Goal: Information Seeking & Learning: Learn about a topic

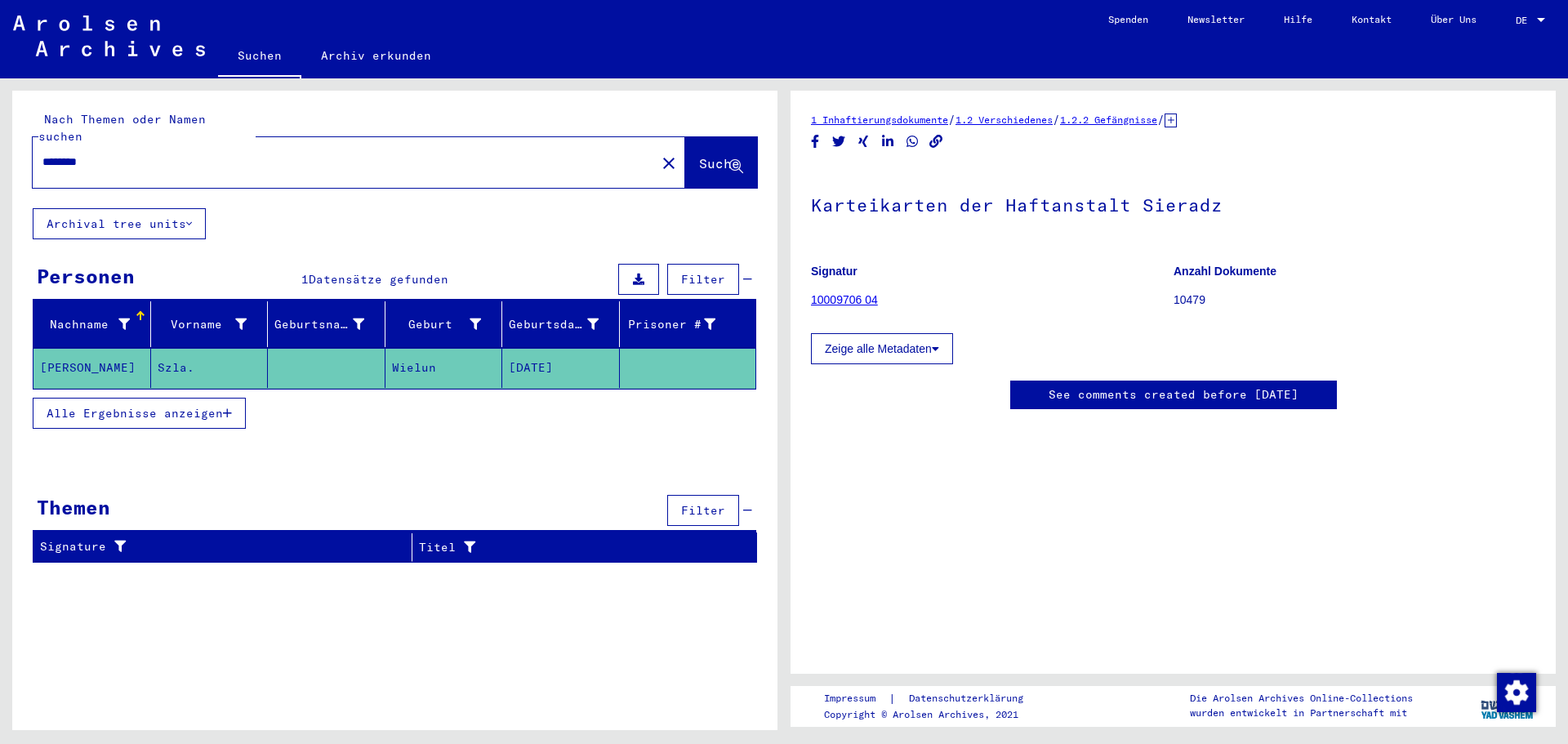
drag, startPoint x: 123, startPoint y: 144, endPoint x: 15, endPoint y: 143, distance: 108.0
click at [15, 143] on div "Nach Themen oder Namen suchen ******** close Suche" at bounding box center [395, 149] width 765 height 118
type input "*******"
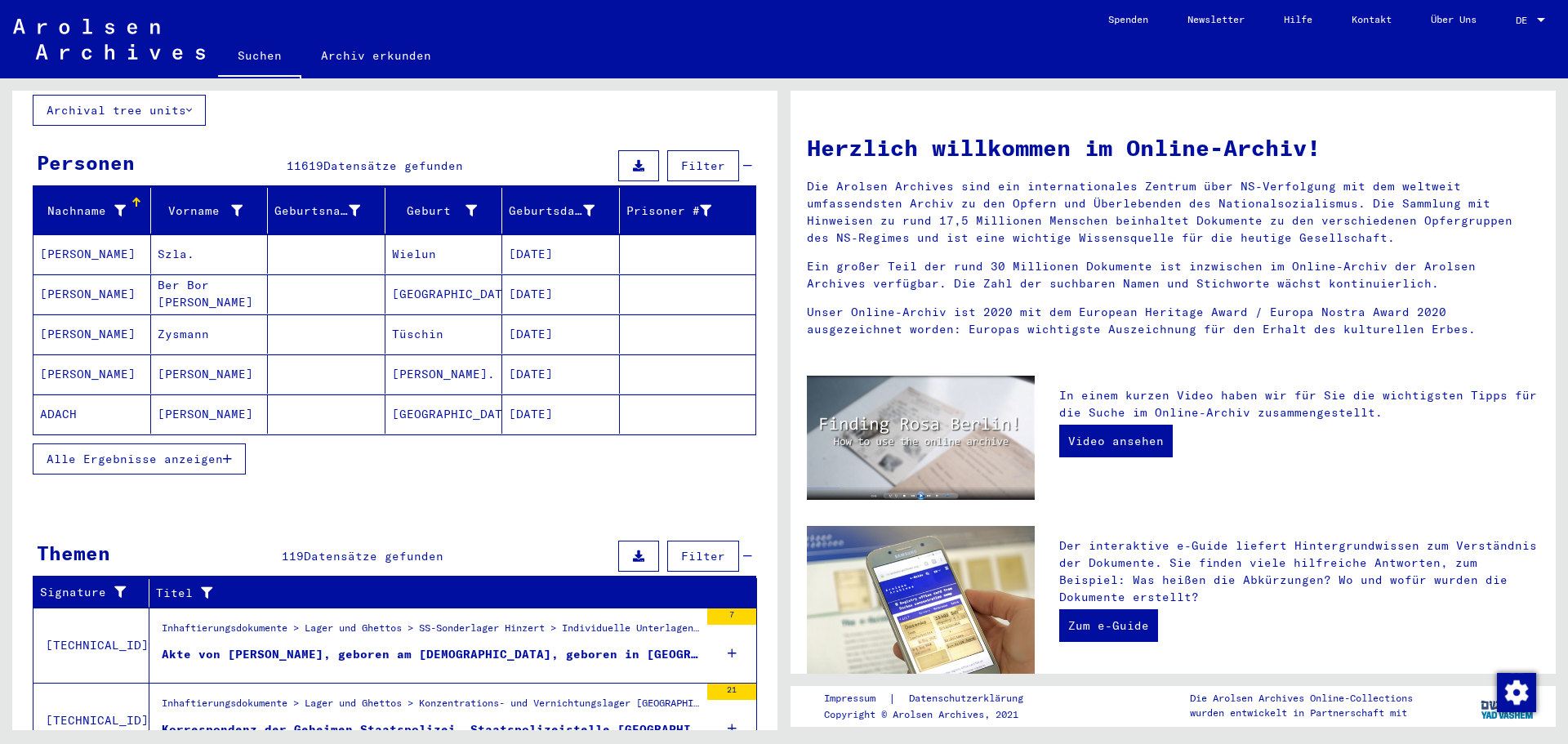
scroll to position [326, 0]
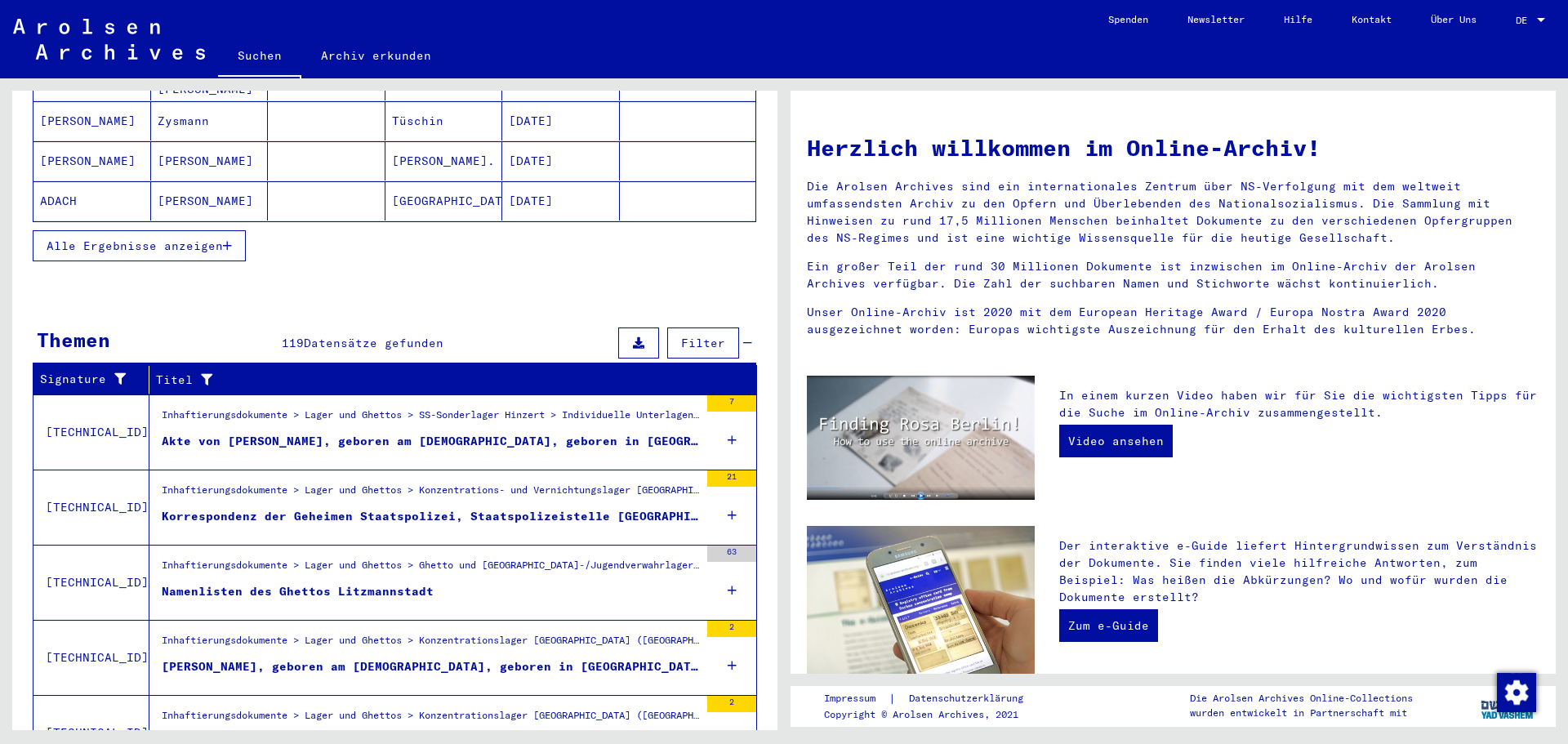
click at [513, 489] on figure "Inhaftierungsdokumente > Lager und Ghettos > Konzentrations- und Vernichtungsla…" at bounding box center [430, 494] width 537 height 24
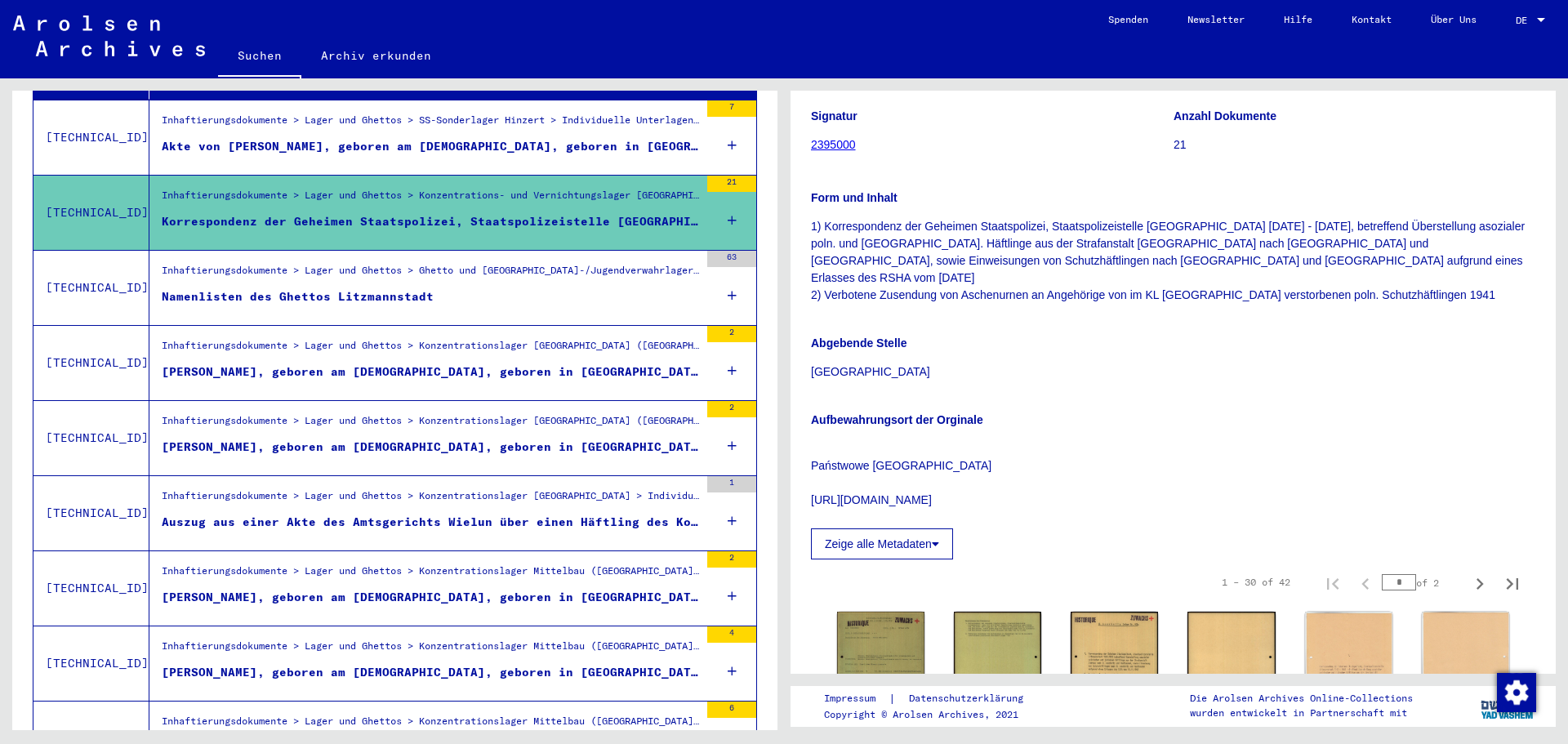
scroll to position [245, 0]
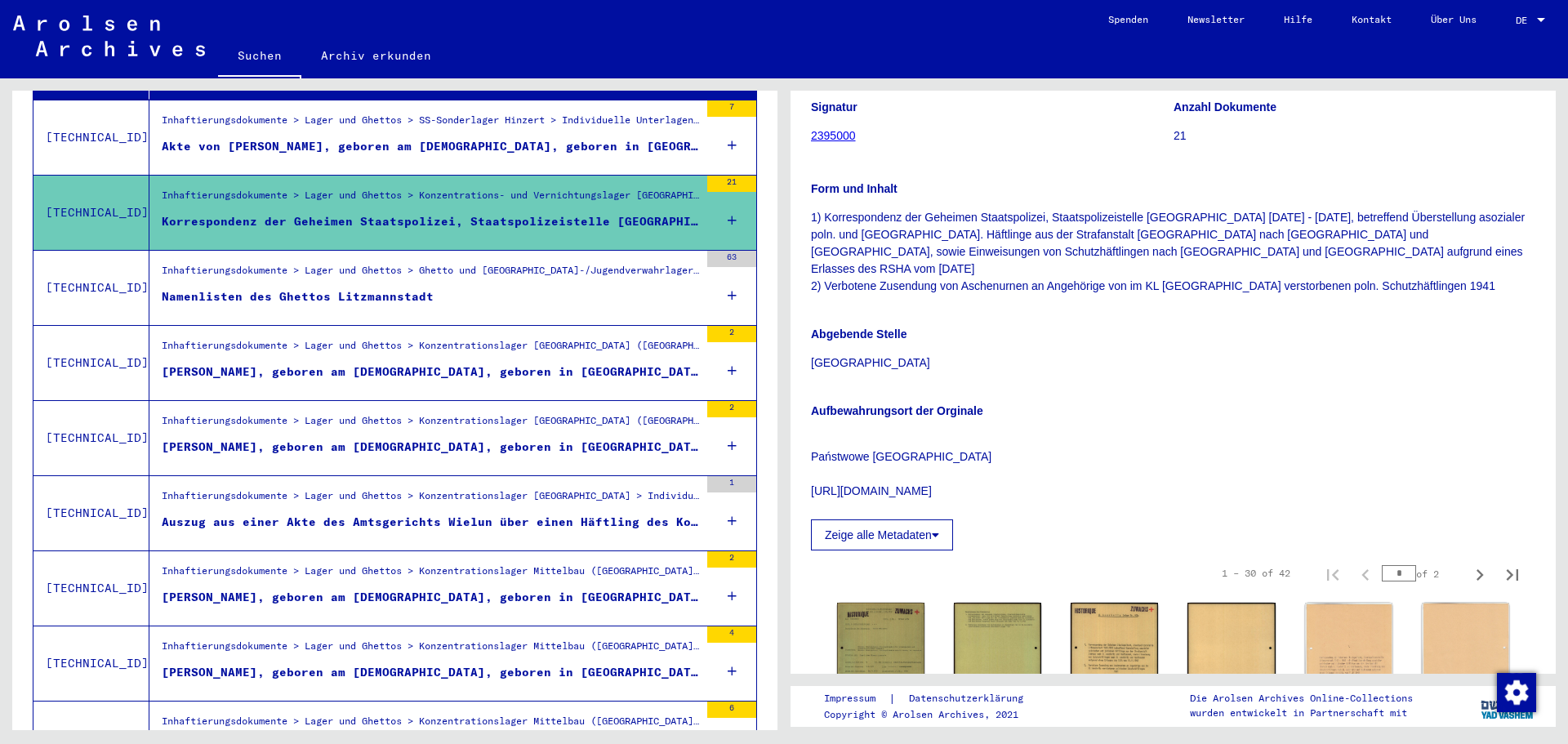
click at [359, 491] on div "Inhaftierungsdokumente > Lager und Ghettos > Konzentrationslager [GEOGRAPHIC_DA…" at bounding box center [430, 499] width 537 height 23
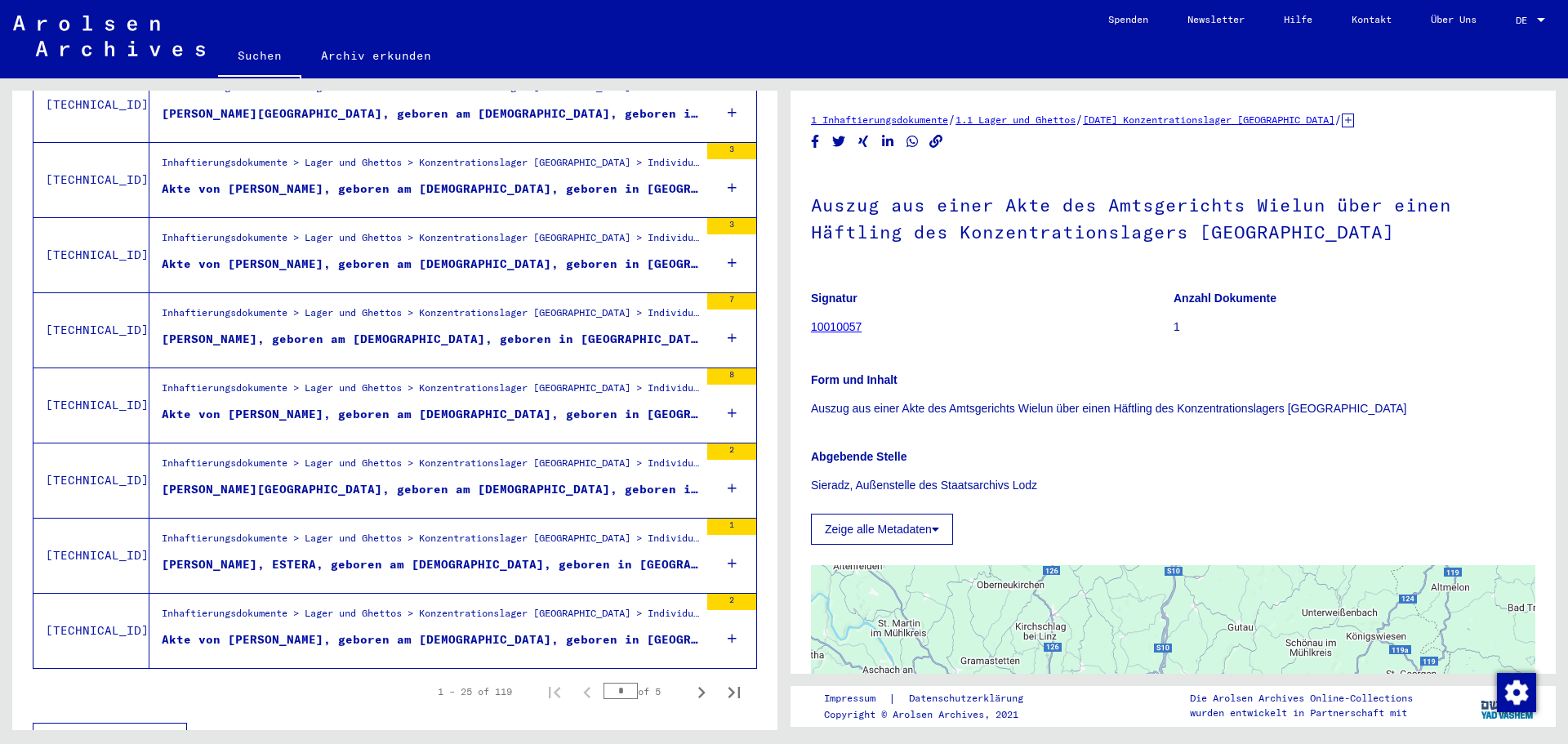
scroll to position [1652, 0]
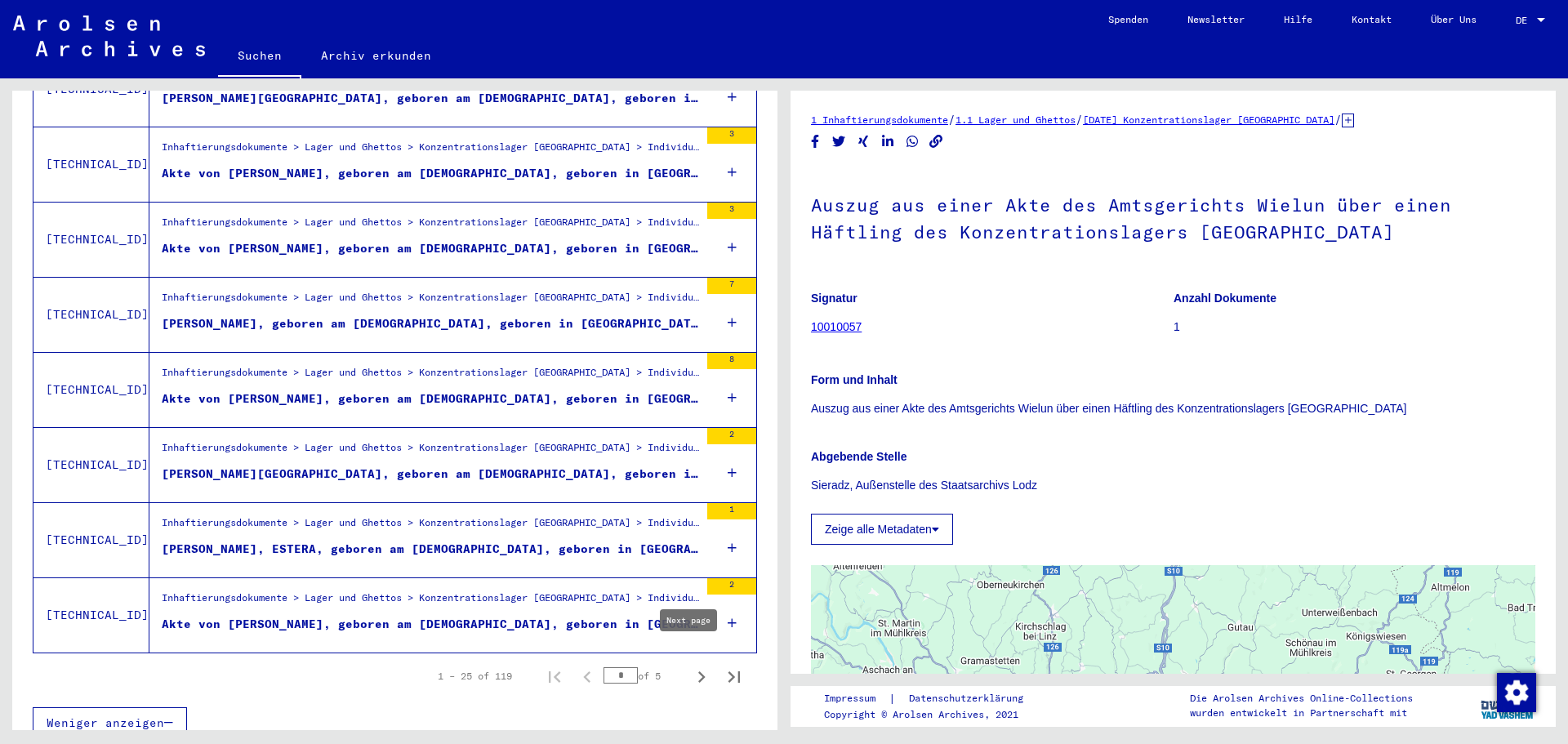
click at [698, 671] on icon "Next page" at bounding box center [702, 676] width 7 height 12
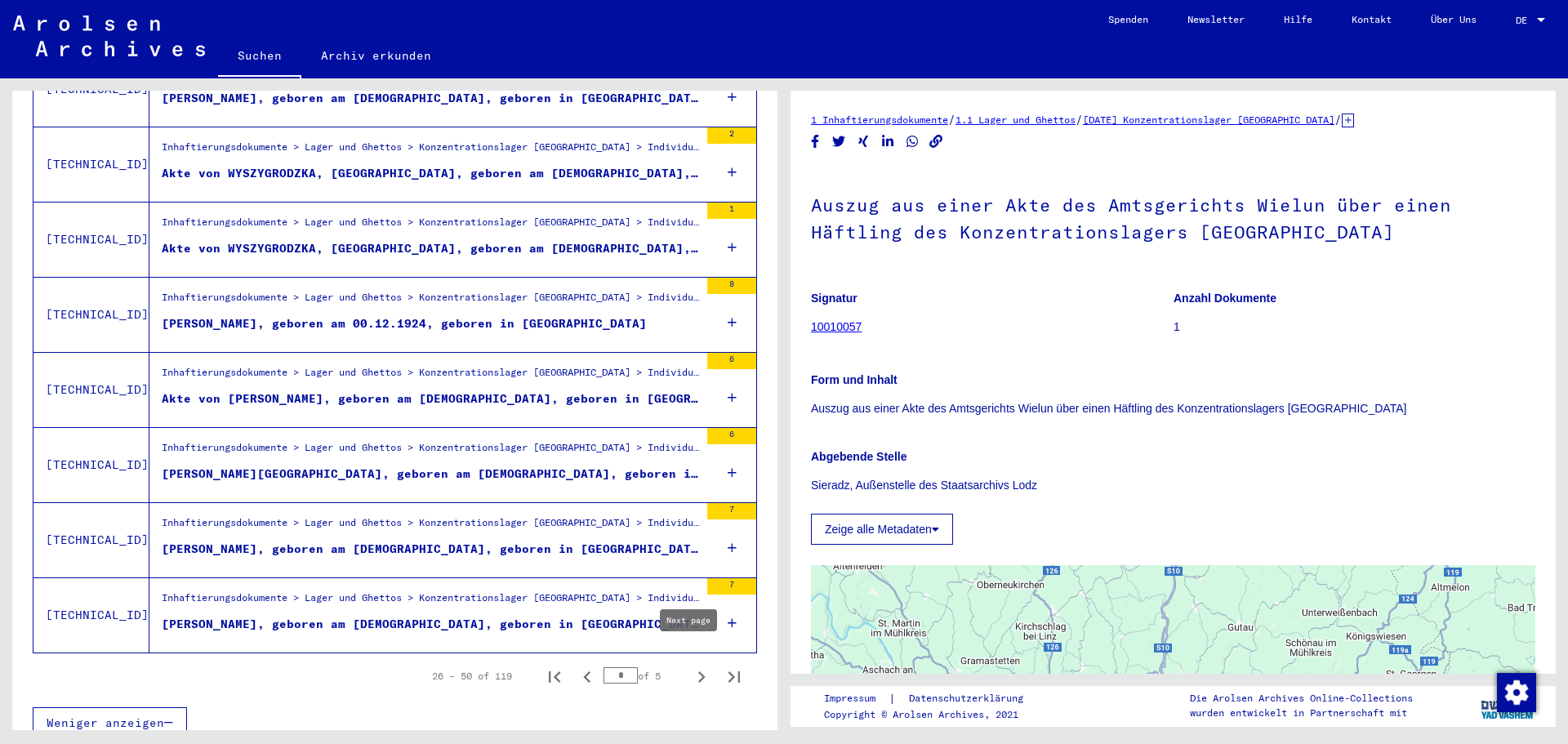
click at [690, 665] on icon "Next page" at bounding box center [701, 676] width 23 height 23
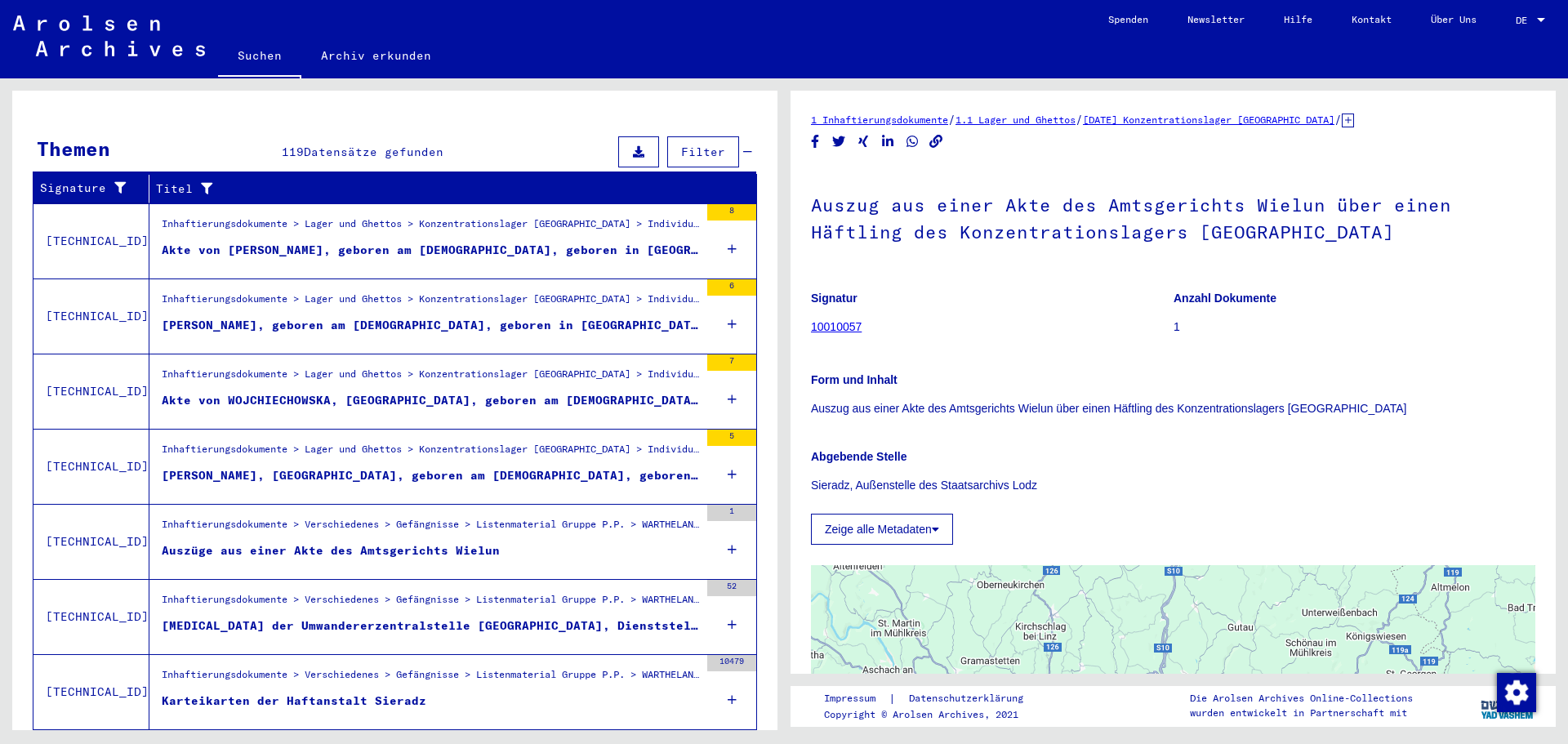
scroll to position [427, 0]
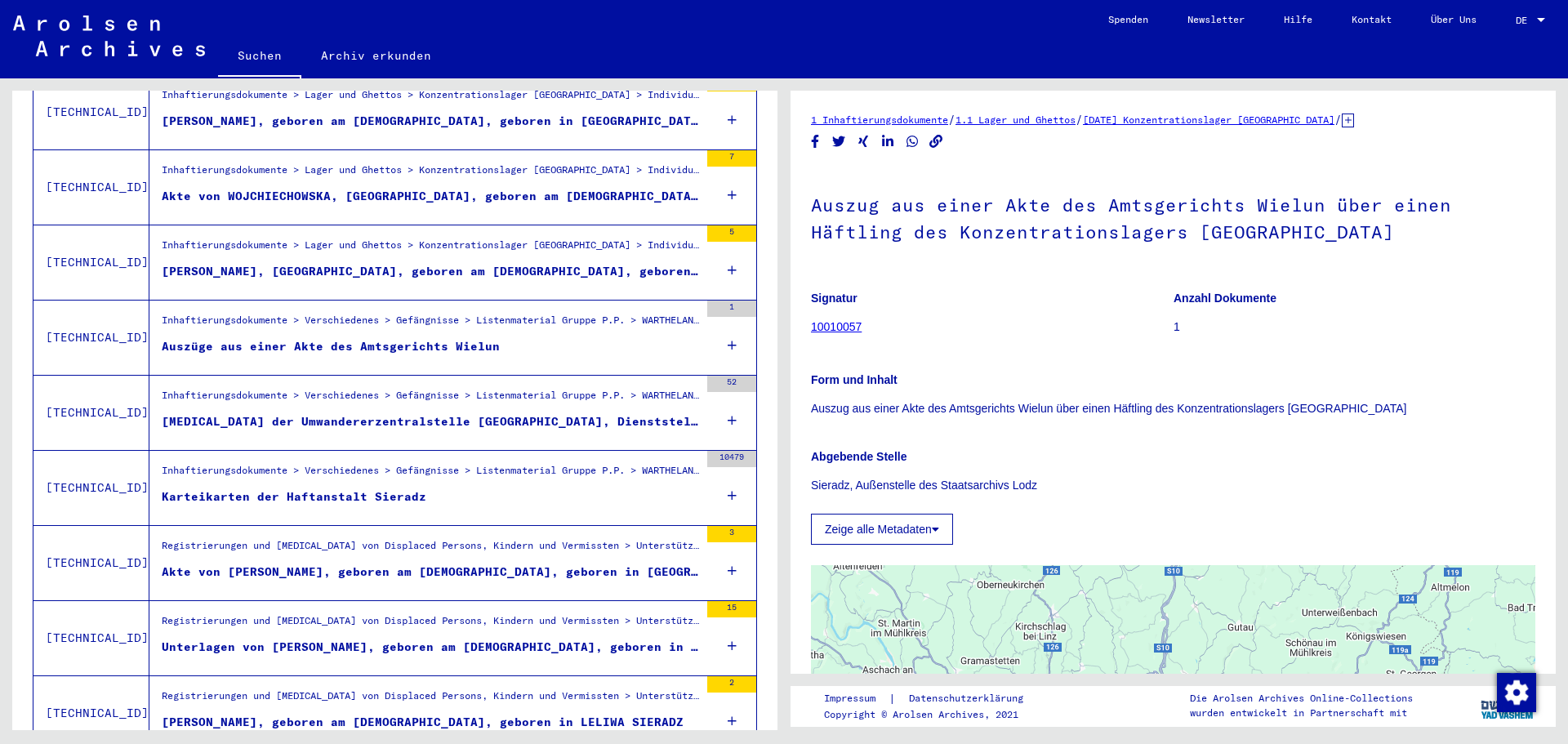
click at [363, 488] on div "Karteikarten der Haftanstalt Sieradz" at bounding box center [294, 496] width 265 height 17
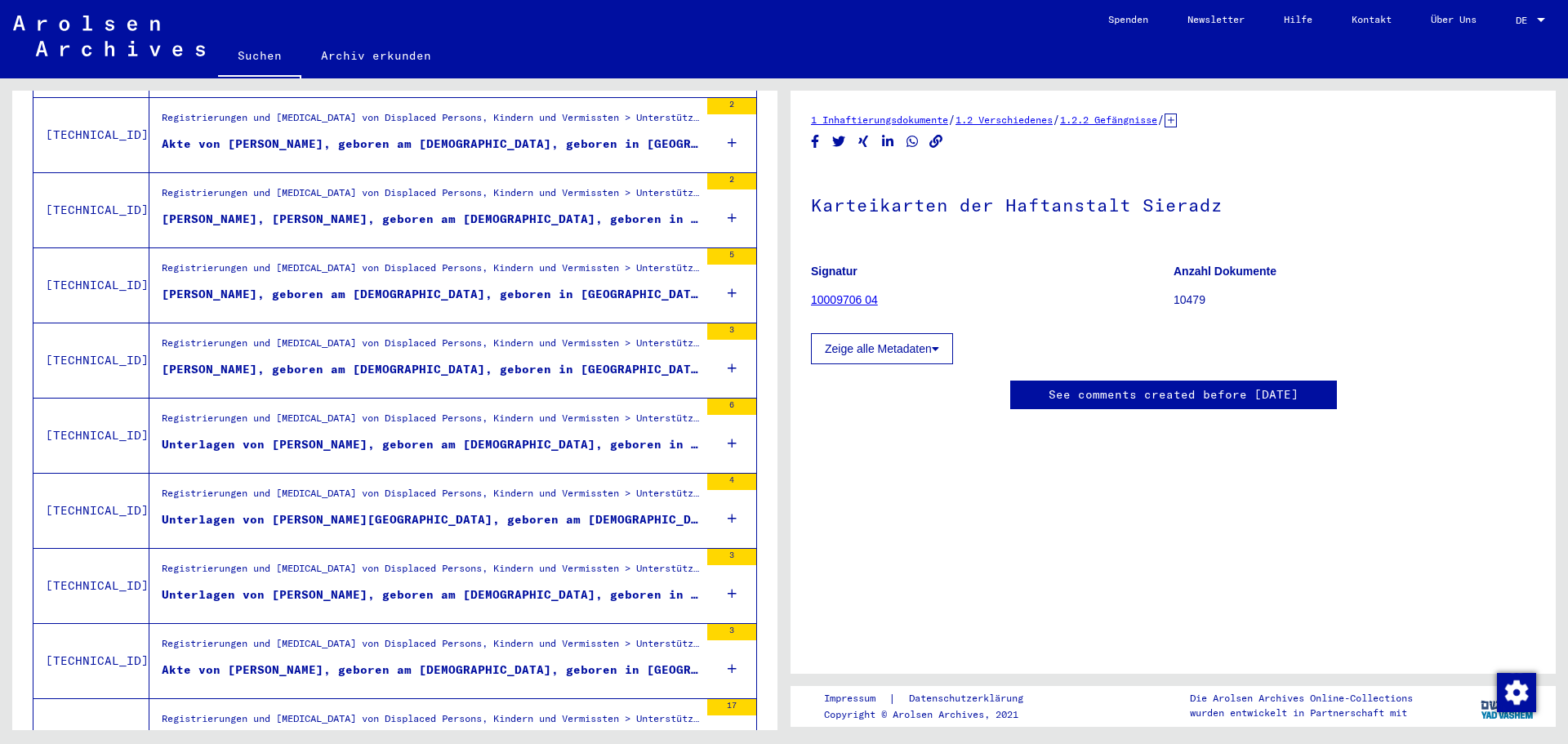
scroll to position [1652, 0]
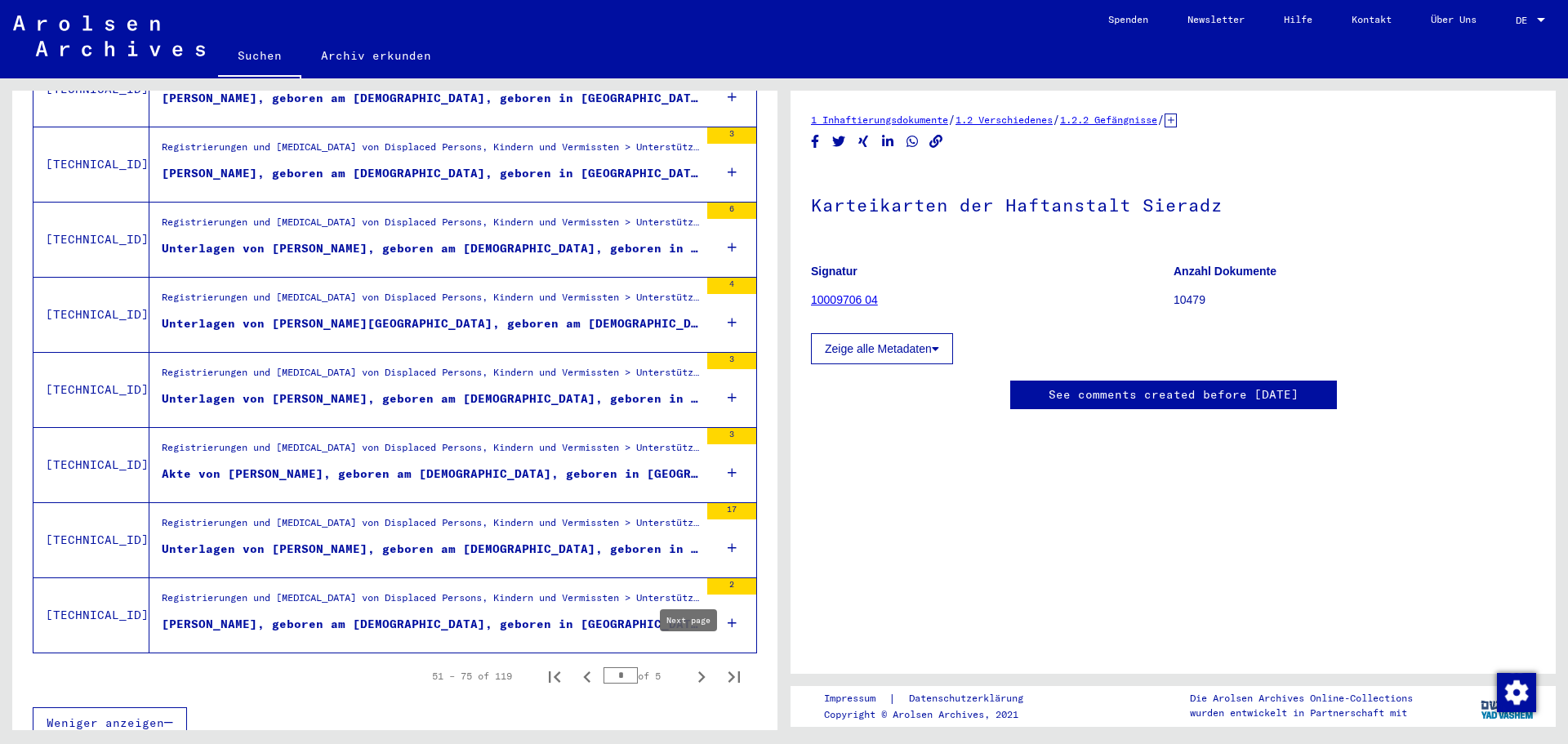
click at [698, 671] on icon "Next page" at bounding box center [702, 676] width 7 height 12
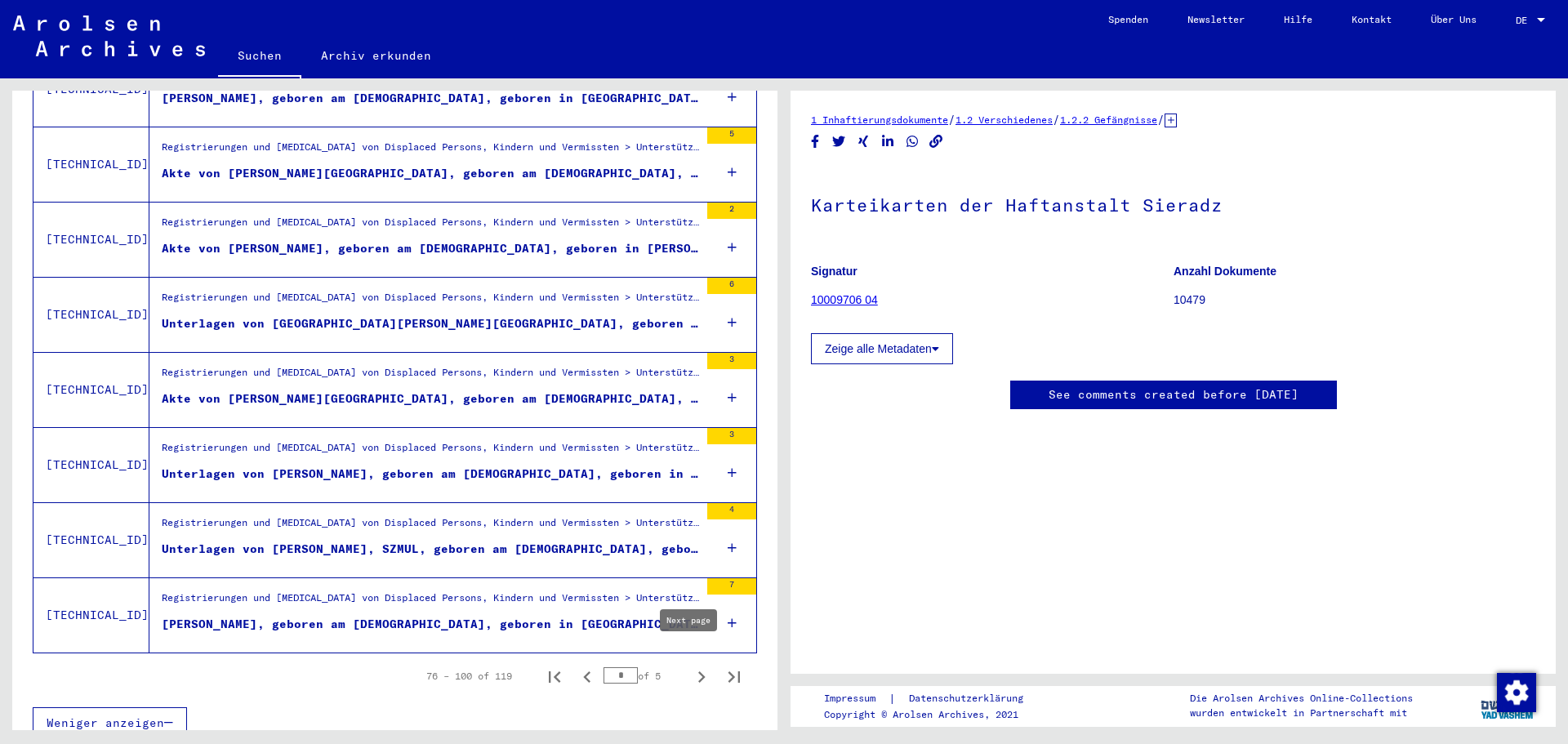
click at [698, 671] on icon "Next page" at bounding box center [702, 676] width 7 height 12
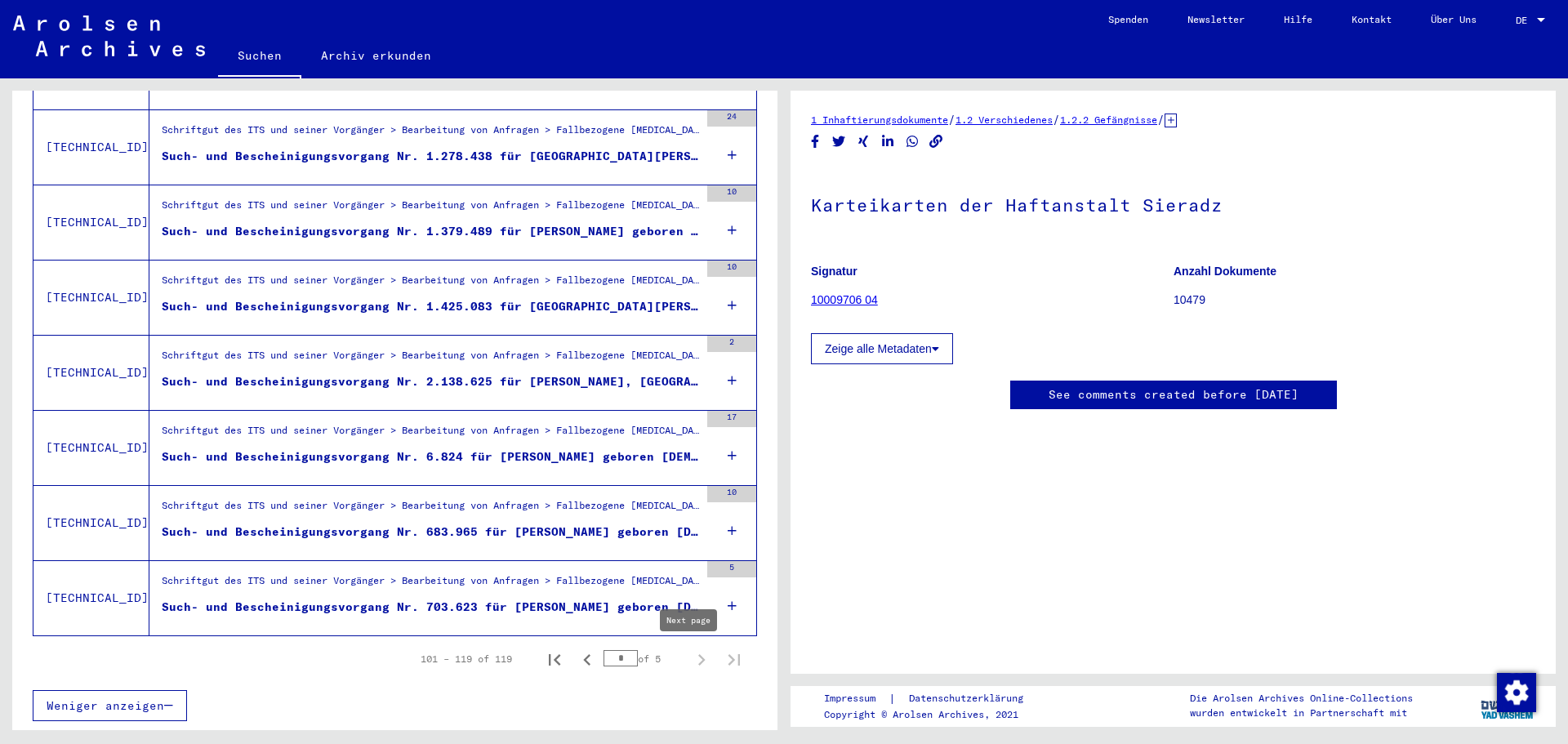
type input "*"
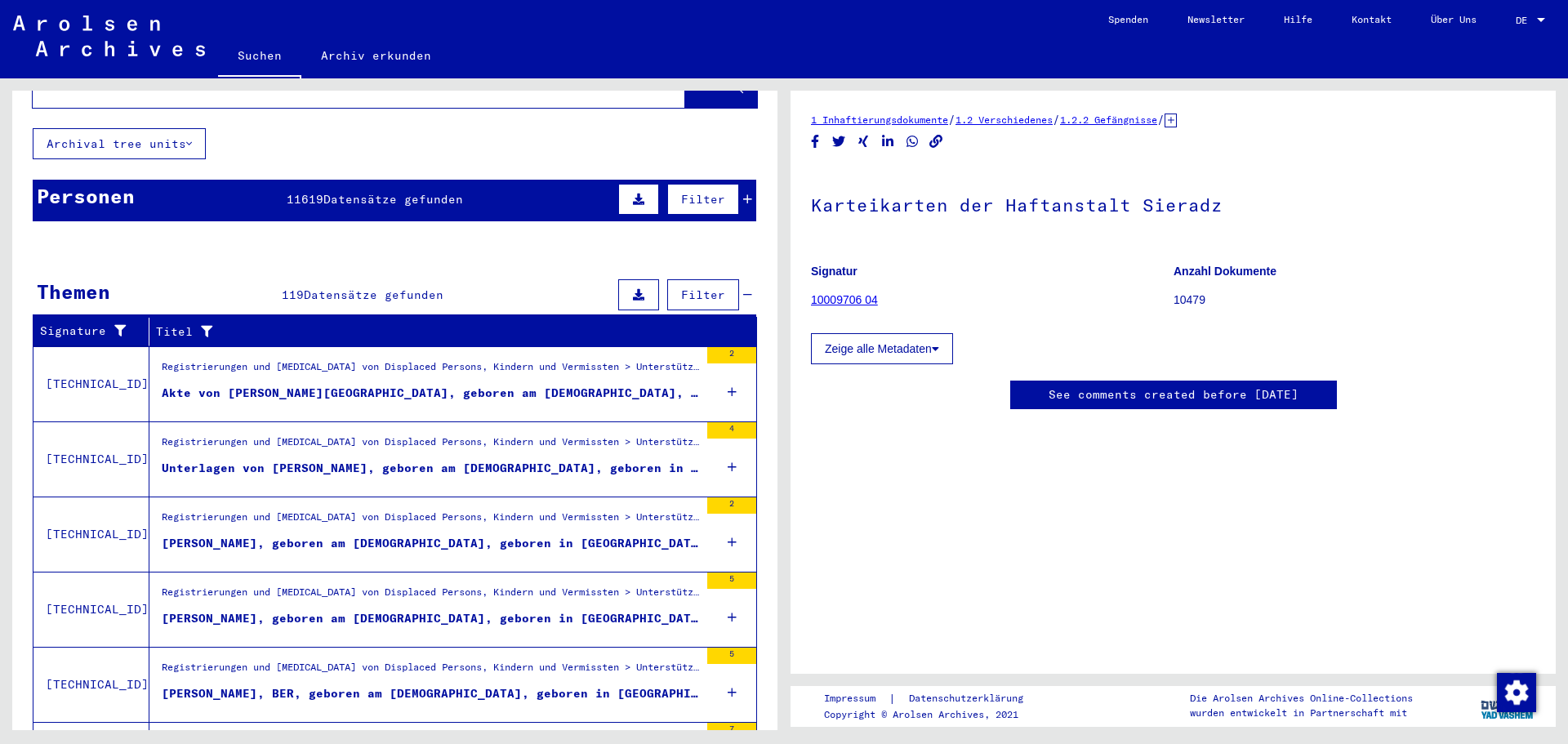
scroll to position [0, 0]
